Goal: Task Accomplishment & Management: Complete application form

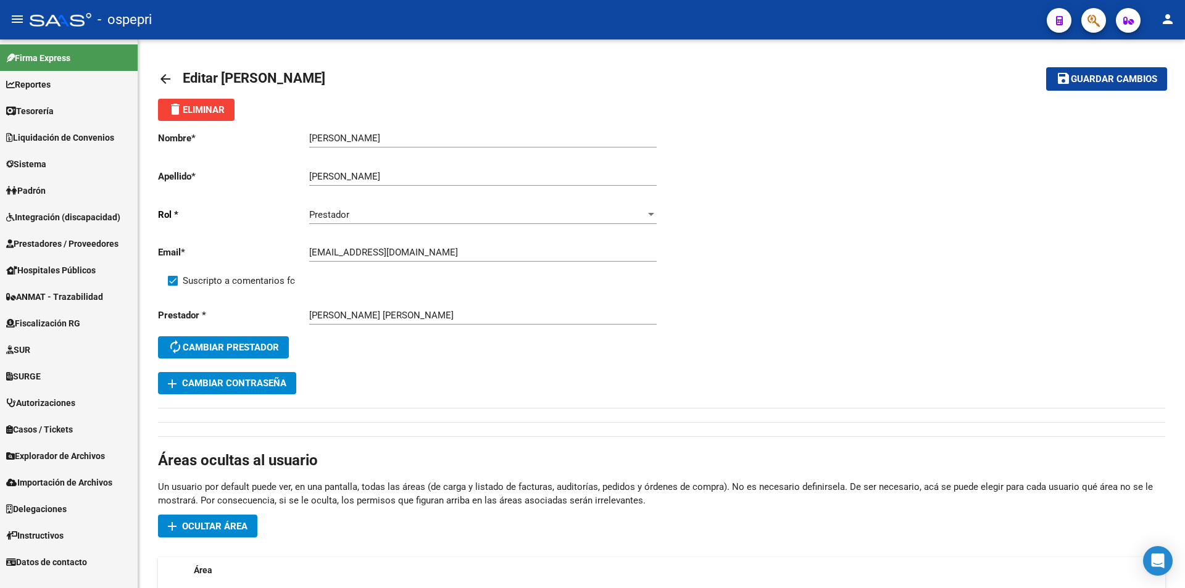
click at [62, 170] on link "Sistema" at bounding box center [69, 164] width 138 height 27
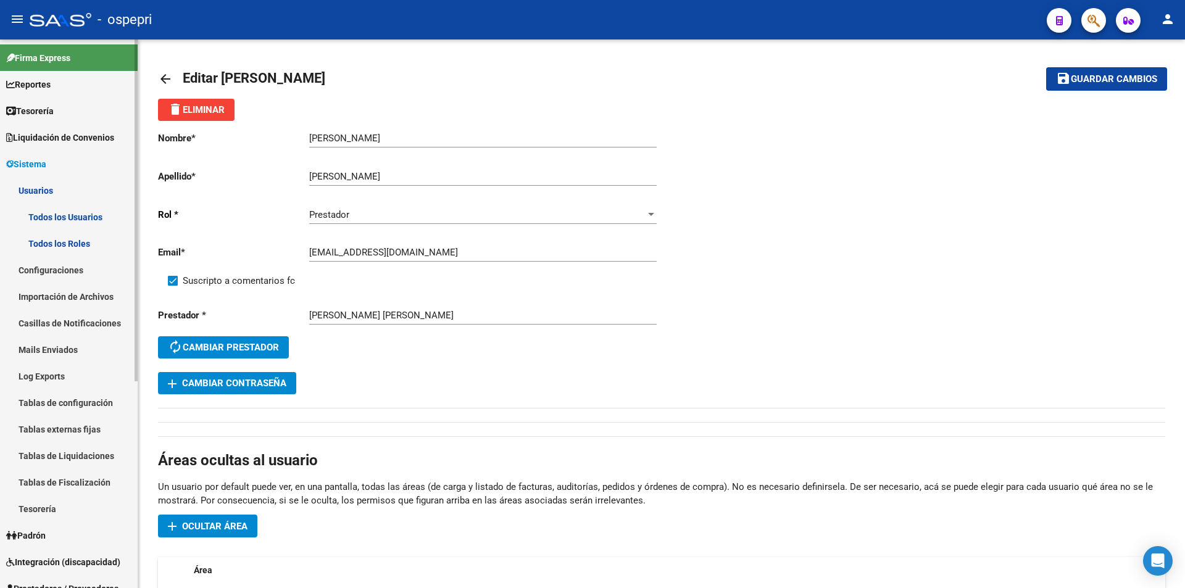
click at [64, 215] on link "Todos los Usuarios" at bounding box center [69, 217] width 138 height 27
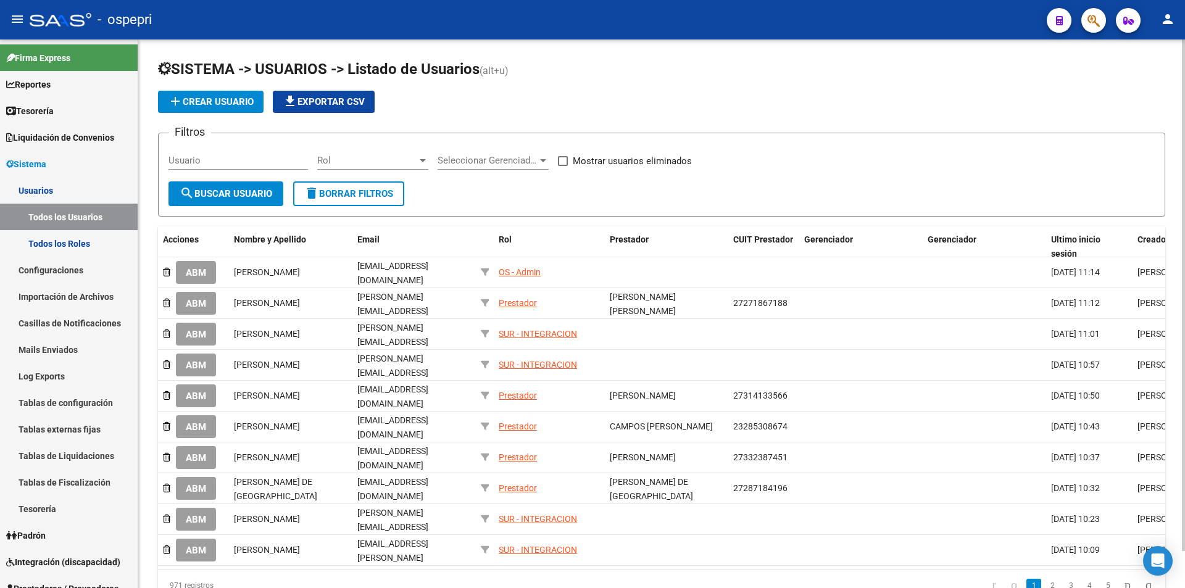
click at [206, 166] on div "Usuario" at bounding box center [237, 156] width 139 height 27
click at [207, 162] on input "Usuario" at bounding box center [237, 160] width 139 height 11
paste input "27339695860"
type input "27339695860"
click at [226, 197] on span "search Buscar Usuario" at bounding box center [226, 193] width 93 height 11
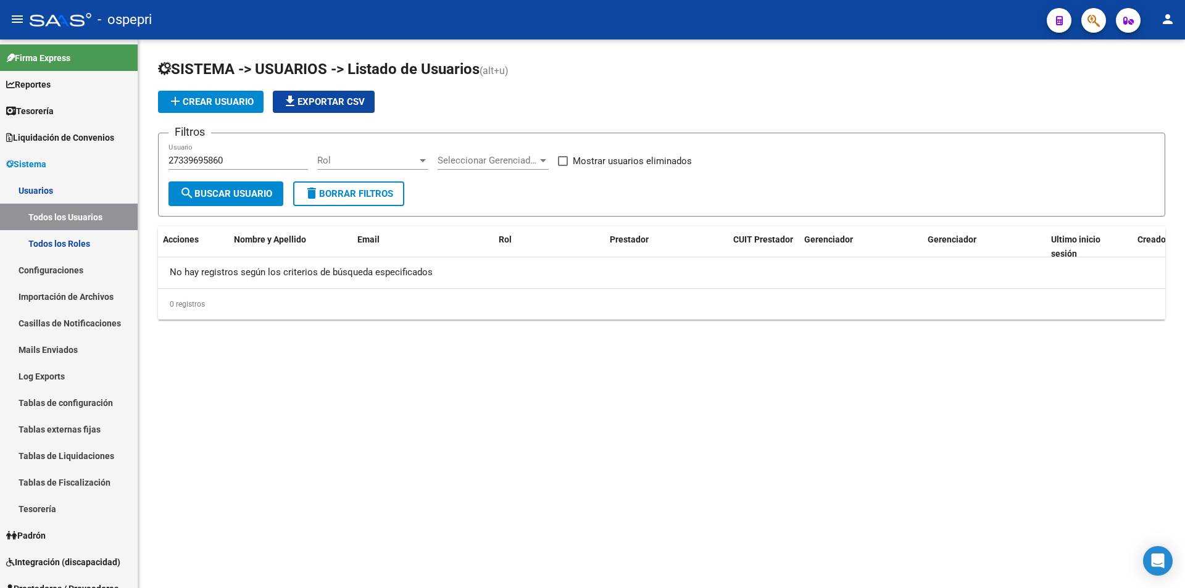
click at [221, 106] on span "add Crear Usuario" at bounding box center [211, 101] width 86 height 11
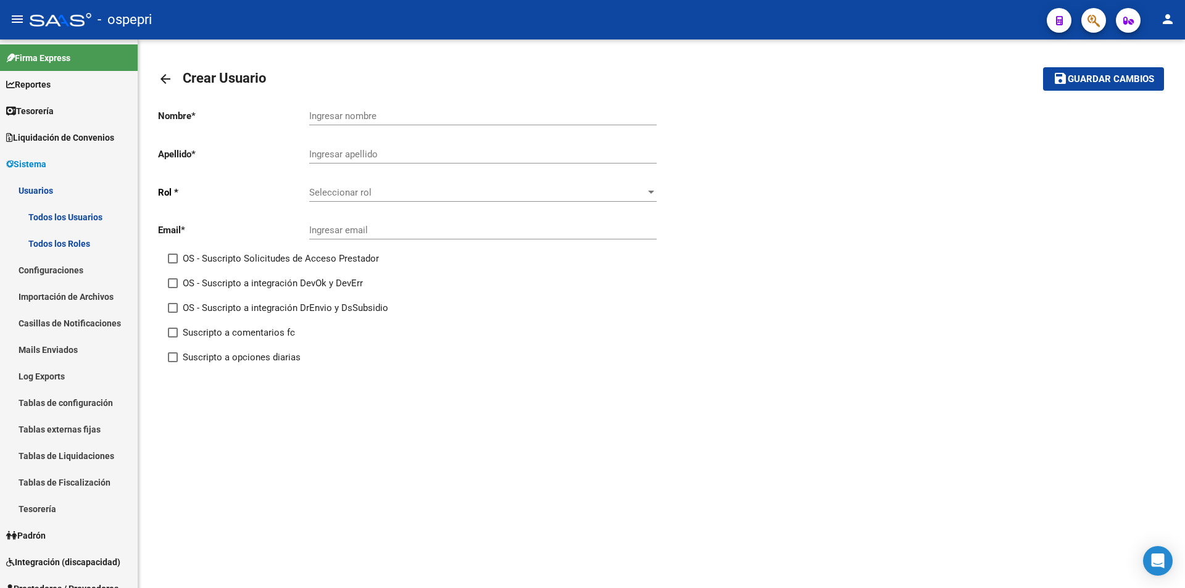
click at [350, 112] on input "Ingresar nombre" at bounding box center [482, 115] width 347 height 11
paste input "[PERSON_NAME] [PERSON_NAME]"
drag, startPoint x: 375, startPoint y: 115, endPoint x: 296, endPoint y: 115, distance: 79.6
click at [296, 115] on app-form-text-field "Nombre * [PERSON_NAME] [PERSON_NAME] Ingresar nombre" at bounding box center [407, 115] width 499 height 11
type input "[PERSON_NAME]"
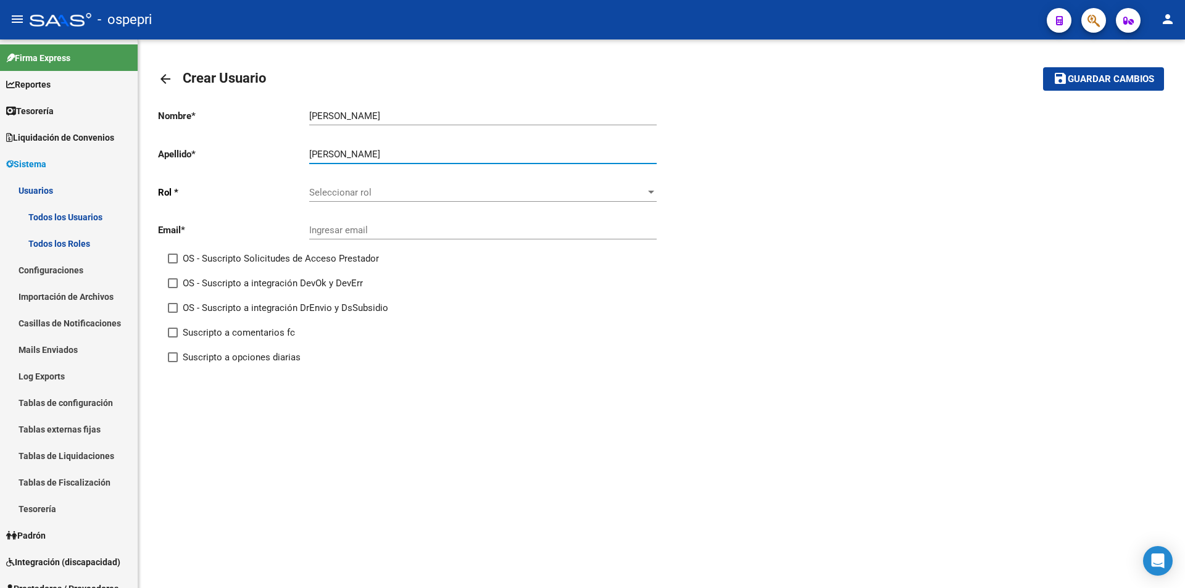
type input "[PERSON_NAME]"
click at [353, 191] on span "Seleccionar rol" at bounding box center [477, 192] width 336 height 11
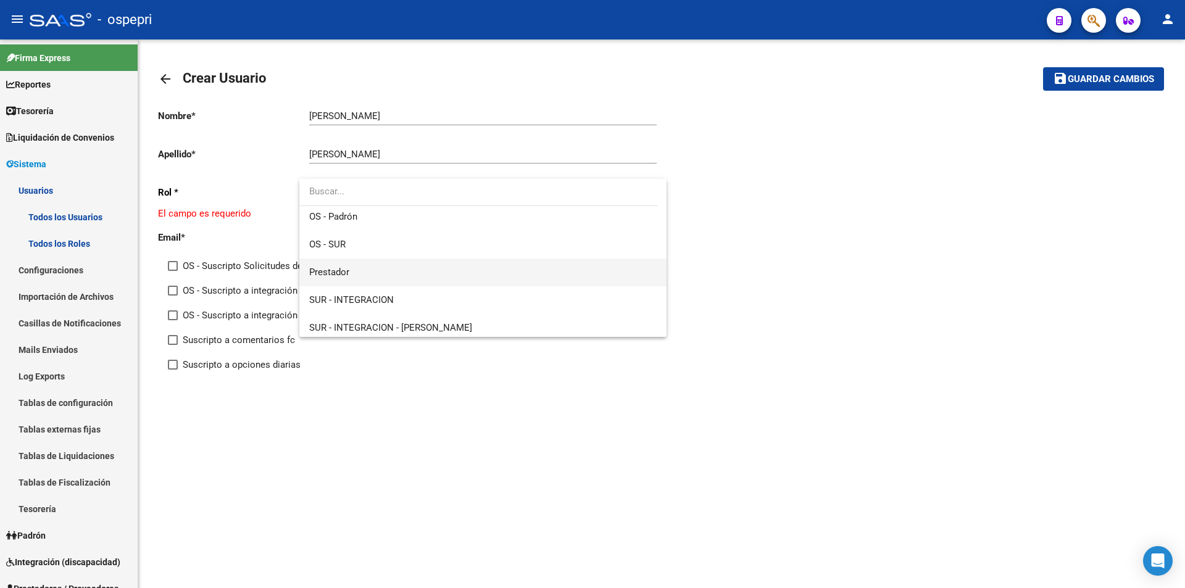
scroll to position [175, 0]
click at [352, 267] on span "Prestador" at bounding box center [482, 268] width 347 height 28
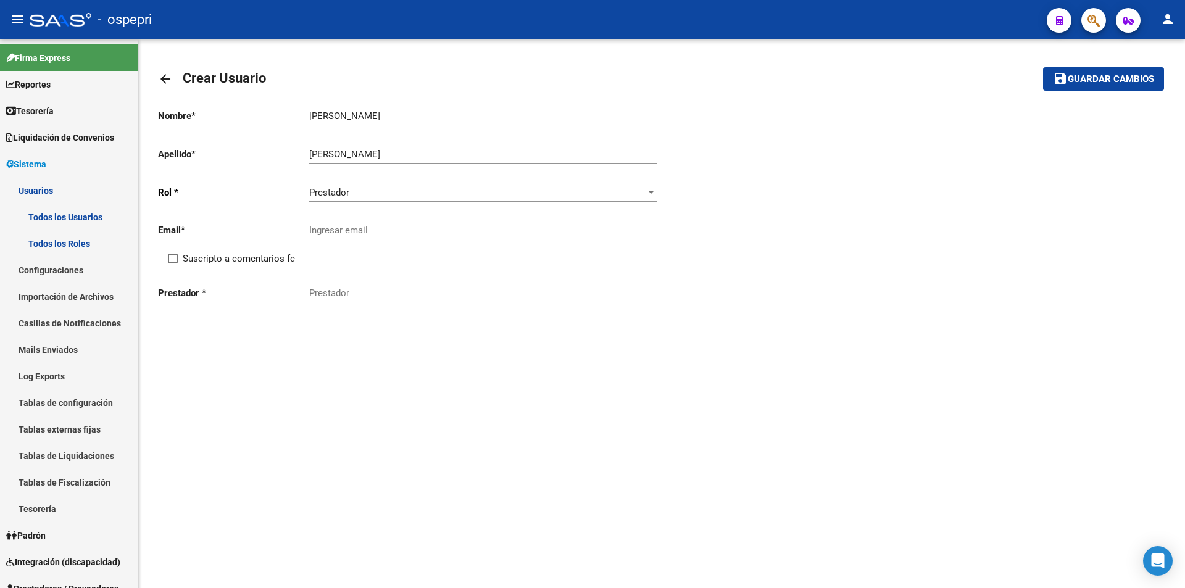
click at [345, 223] on div "Ingresar email" at bounding box center [482, 226] width 347 height 27
click at [346, 228] on input "Ingresar email" at bounding box center [482, 230] width 347 height 11
paste input "[EMAIL_ADDRESS][DOMAIN_NAME]"
type input "[EMAIL_ADDRESS][DOMAIN_NAME]"
click at [277, 251] on span "Suscripto a comentarios fc" at bounding box center [239, 258] width 112 height 15
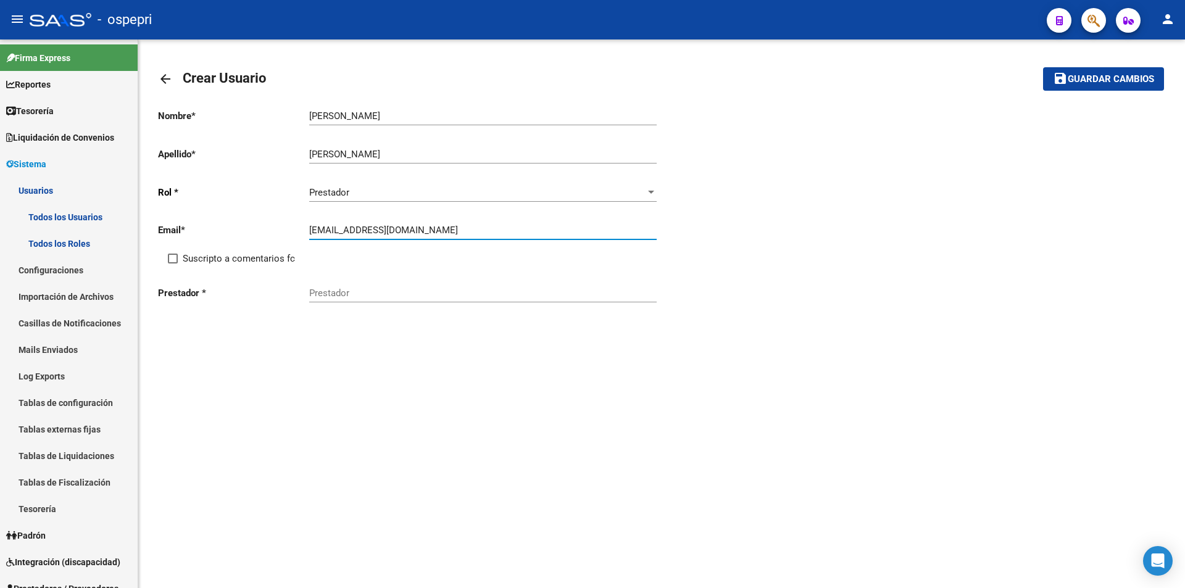
click at [173, 264] on input "Suscripto a comentarios fc" at bounding box center [172, 264] width 1 height 1
checkbox input "true"
click at [326, 296] on input "Prestador" at bounding box center [482, 293] width 347 height 11
paste input "27339695860"
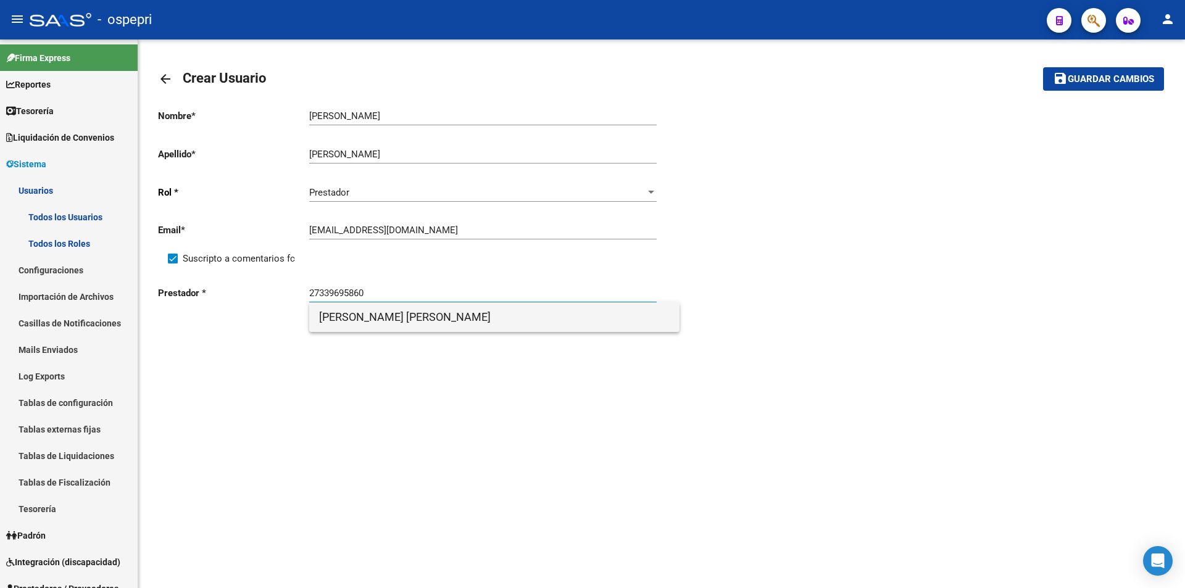
click at [351, 320] on span "[PERSON_NAME] [PERSON_NAME]" at bounding box center [494, 317] width 351 height 30
type input "[PERSON_NAME] [PERSON_NAME]"
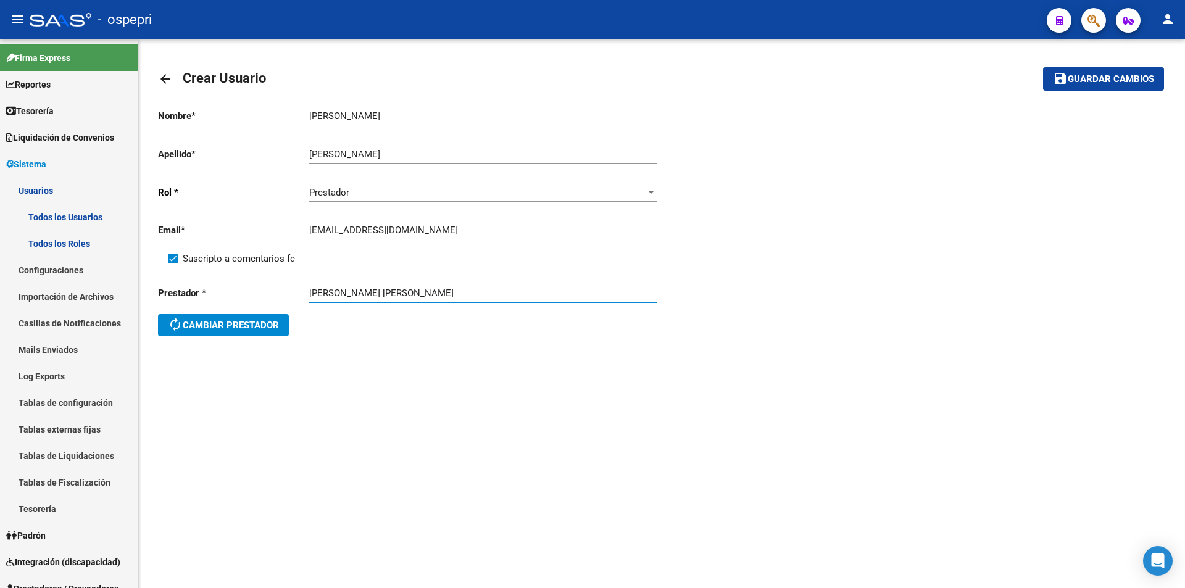
click at [1079, 86] on button "save Guardar cambios" at bounding box center [1103, 78] width 121 height 23
